Goal: Task Accomplishment & Management: Manage account settings

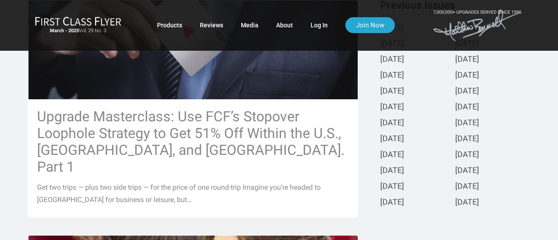
scroll to position [236, 0]
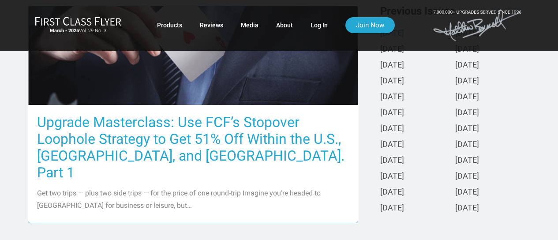
click at [249, 133] on h3 "Upgrade Masterclass: Use FCF’s Stopover Loophole Strategy to Get 51% Off Within…" at bounding box center [193, 147] width 312 height 67
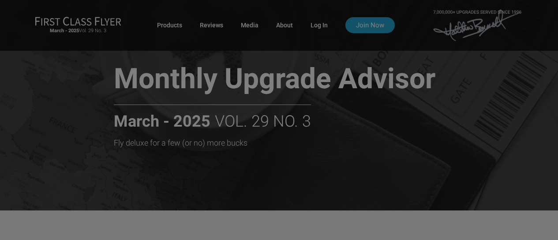
scroll to position [0, 0]
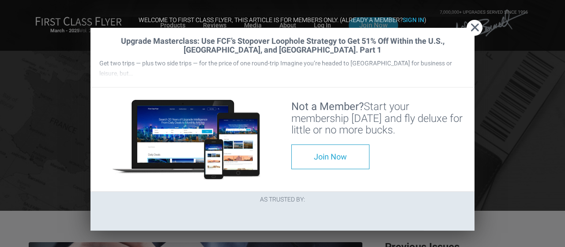
click at [479, 23] on span "Close" at bounding box center [475, 27] width 16 height 9
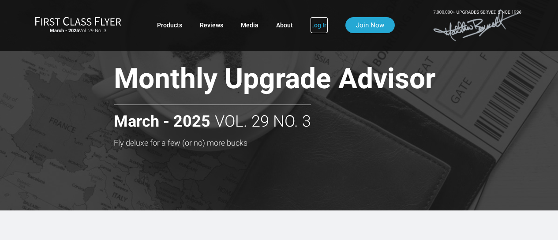
click at [318, 26] on link "Log In" at bounding box center [319, 25] width 17 height 16
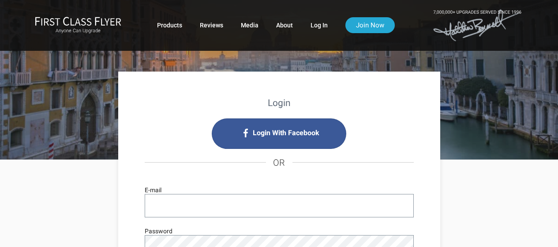
type input "newsletters@aiconnects.us"
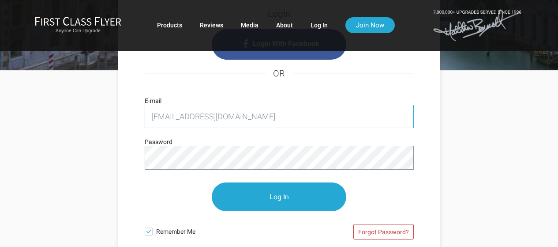
scroll to position [108, 0]
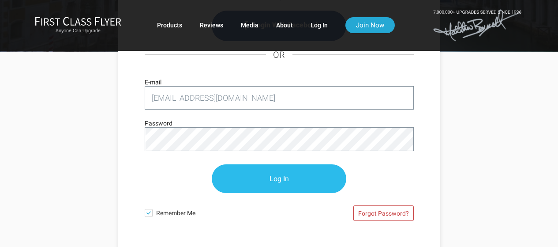
click at [302, 181] on input "Log In" at bounding box center [279, 178] width 135 height 29
click at [265, 177] on input "Log In" at bounding box center [279, 178] width 135 height 29
click at [272, 176] on input "Log In" at bounding box center [279, 178] width 135 height 29
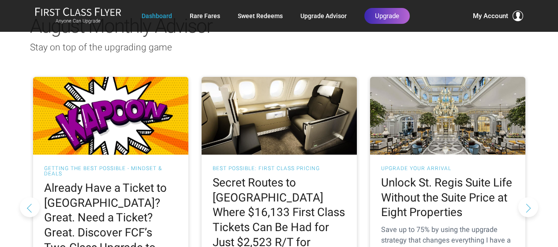
scroll to position [830, 0]
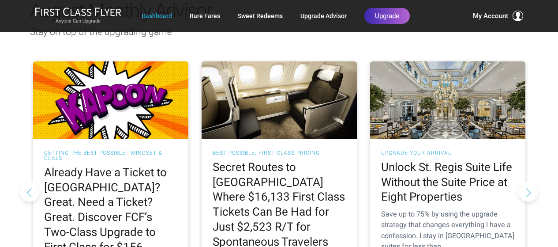
click at [249, 165] on h2 "Secret Routes to Europe Where $16,133 First Class Tickets Can Be Had for Just $…" at bounding box center [279, 219] width 133 height 119
click at [267, 160] on h2 "Secret Routes to Europe Where $16,133 First Class Tickets Can Be Had for Just $…" at bounding box center [279, 219] width 133 height 119
click at [291, 160] on h2 "Secret Routes to Europe Where $16,133 First Class Tickets Can Be Had for Just $…" at bounding box center [279, 219] width 133 height 119
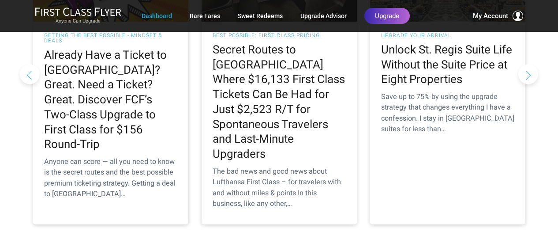
scroll to position [989, 0]
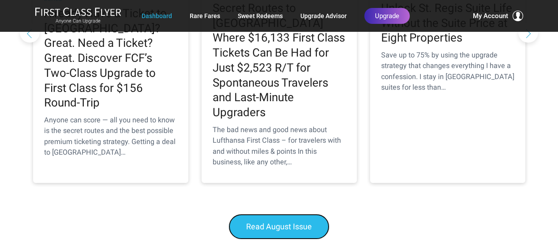
click at [303, 222] on span "Read August Issue" at bounding box center [279, 226] width 66 height 9
click at [299, 222] on span "Read August Issue" at bounding box center [279, 226] width 66 height 9
